Goal: Navigation & Orientation: Go to known website

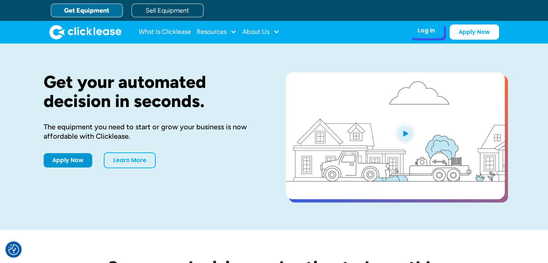
click at [429, 31] on div "Log In" at bounding box center [426, 30] width 17 height 7
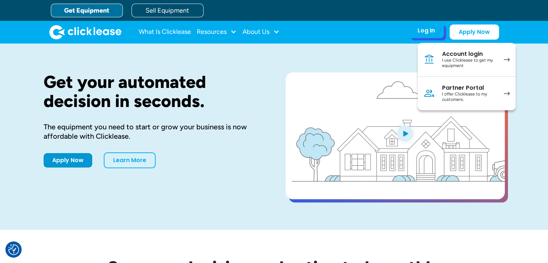
click at [462, 109] on link "Partner Portal I offer Clicklease to my customers." at bounding box center [467, 94] width 98 height 34
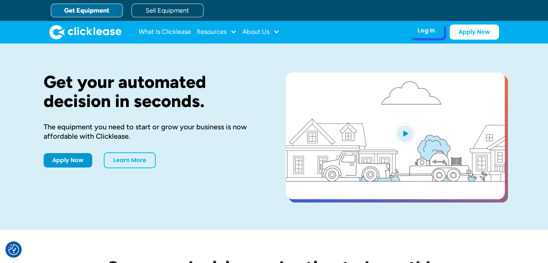
click at [439, 30] on div "Log In Account login I use Clicklease to get my equipment Partner Portal I offe…" at bounding box center [426, 30] width 35 height 15
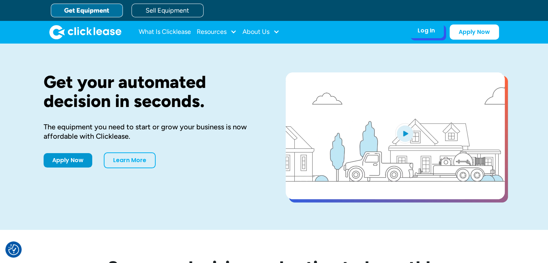
click at [426, 38] on div "Log In Account login I use Clicklease to get my equipment Partner Portal I offe…" at bounding box center [454, 32] width 90 height 15
